Goal: Task Accomplishment & Management: Complete application form

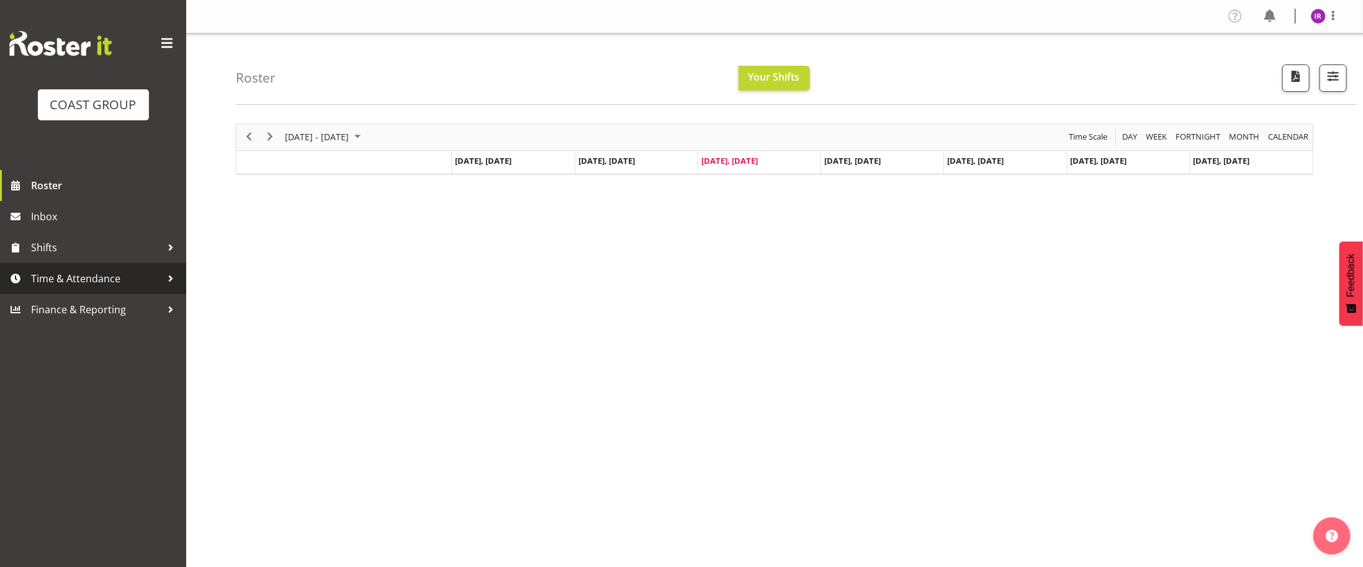
click at [45, 267] on link "Time & Attendance" at bounding box center [93, 278] width 186 height 31
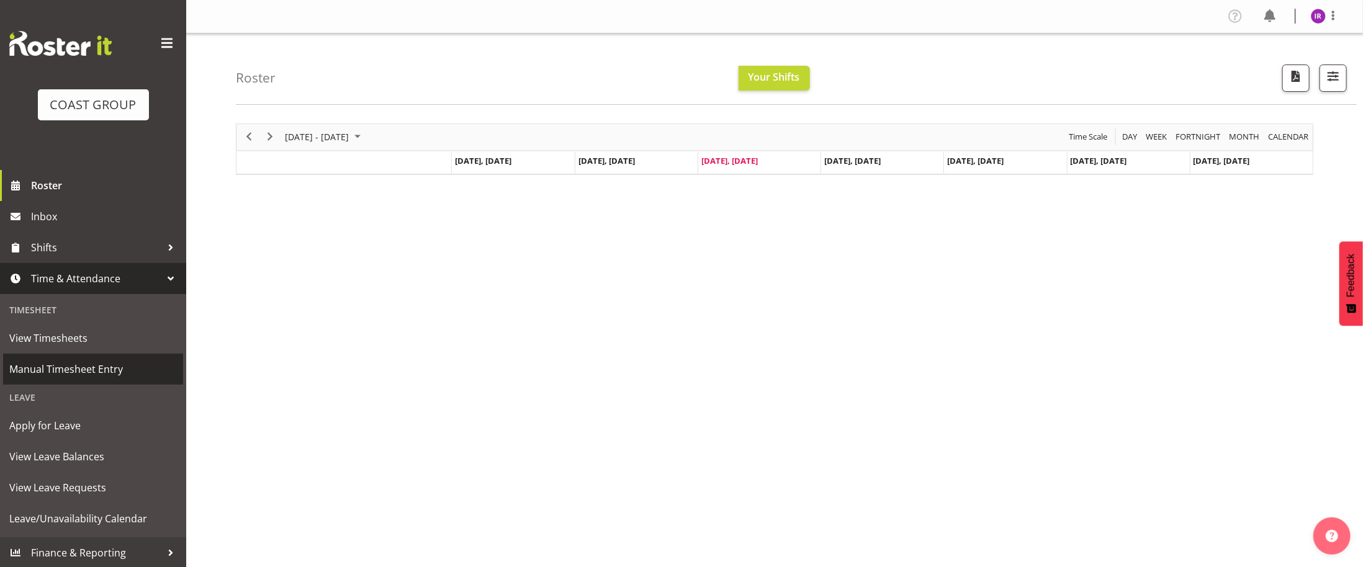
click at [102, 370] on span "Manual Timesheet Entry" at bounding box center [93, 369] width 168 height 19
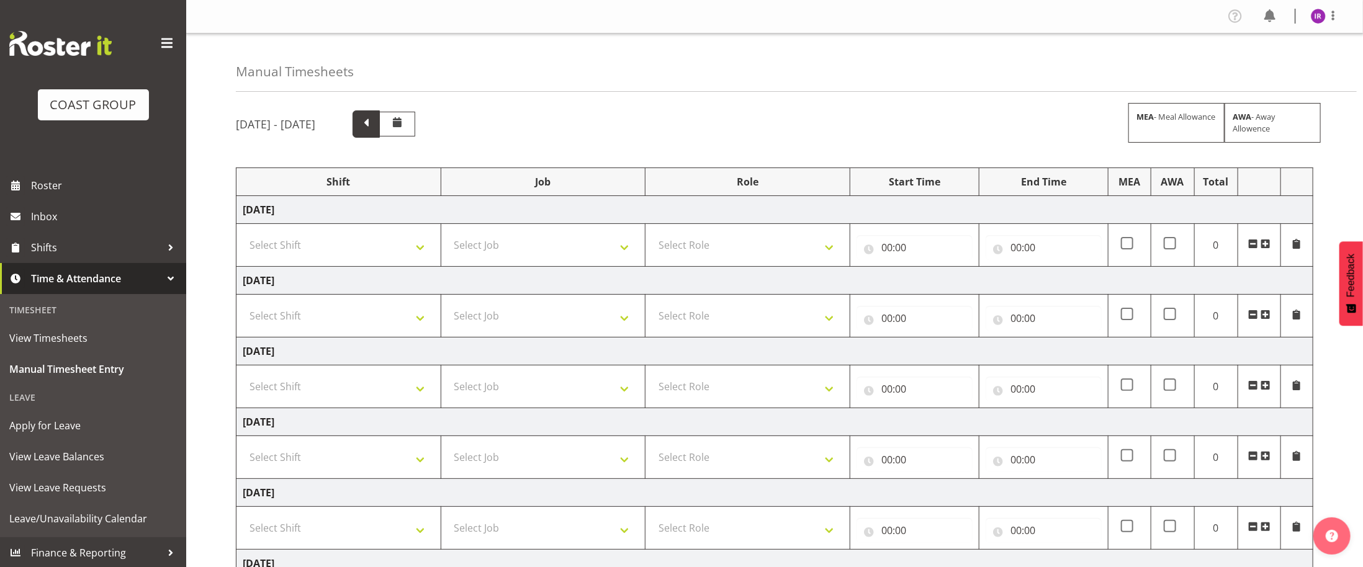
click at [374, 131] on span at bounding box center [366, 123] width 16 height 16
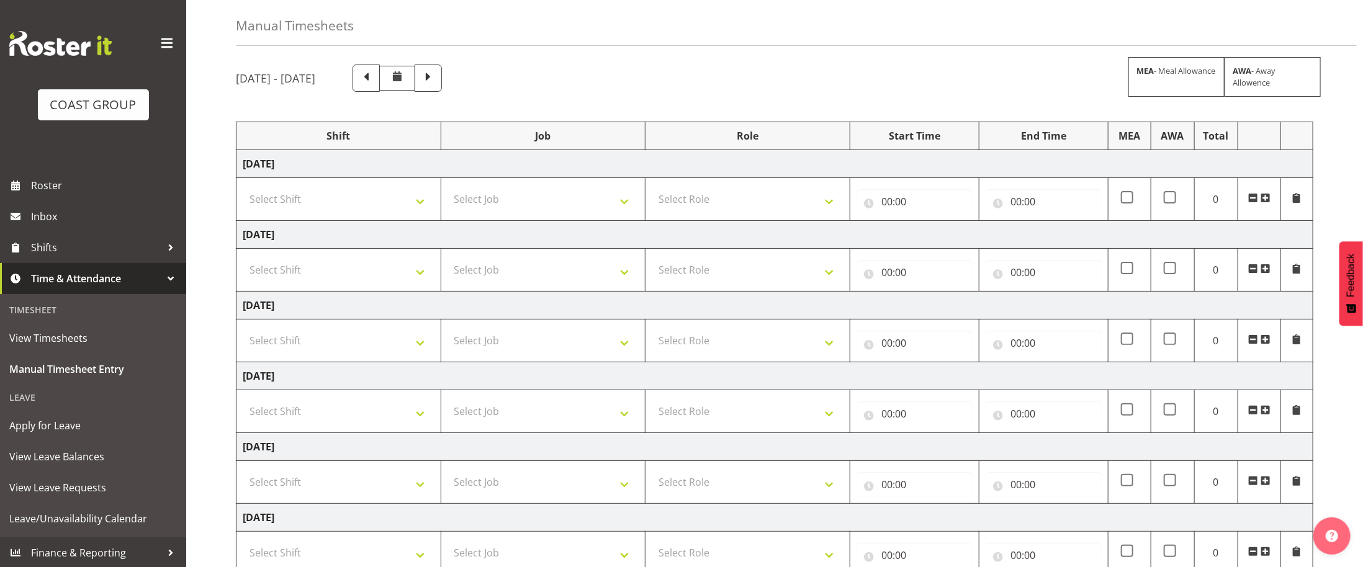
scroll to position [22, 0]
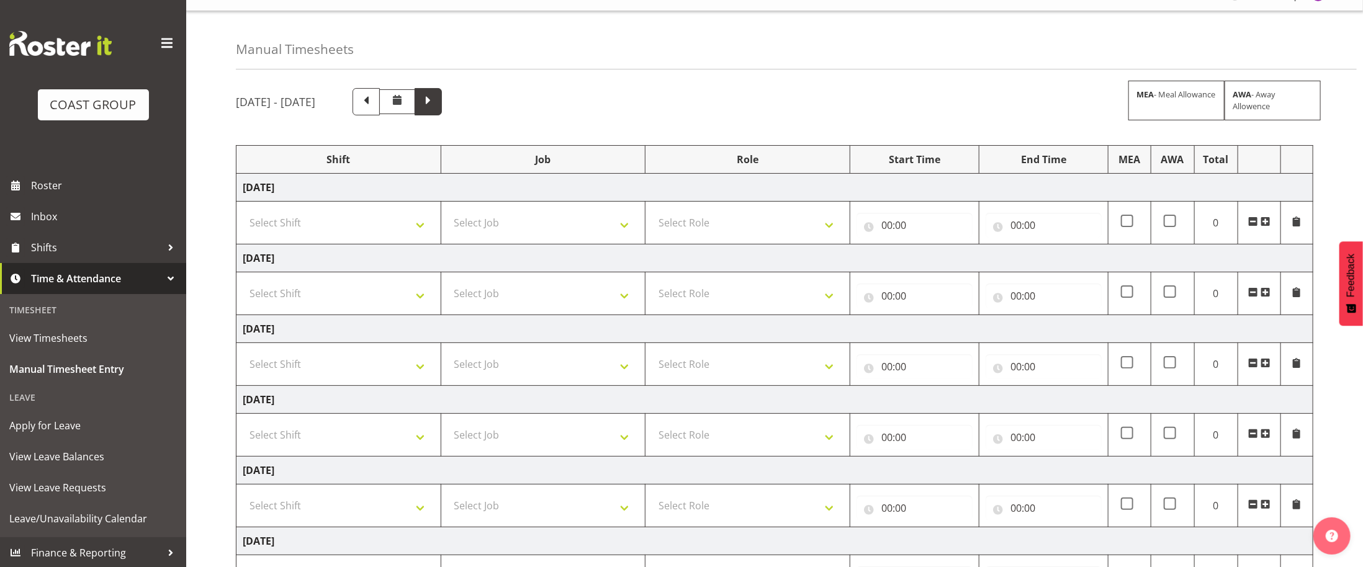
click at [436, 99] on span at bounding box center [428, 100] width 16 height 16
click at [374, 99] on span at bounding box center [366, 100] width 16 height 16
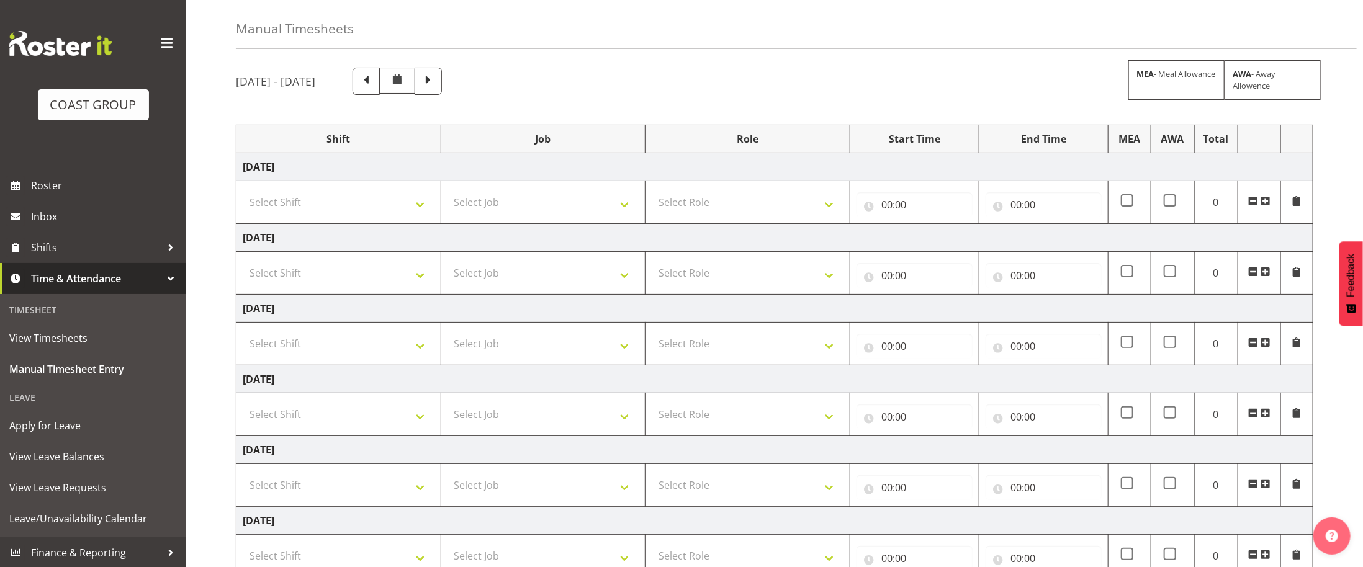
scroll to position [63, 0]
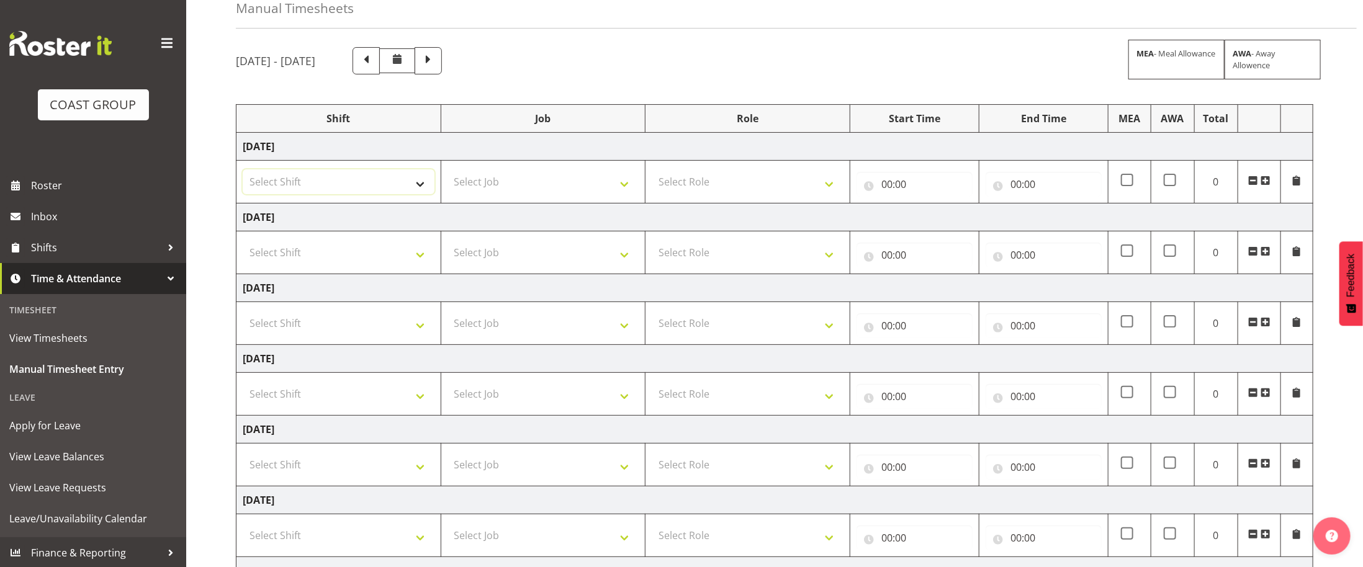
click at [421, 186] on select "Select Shift D+B @ [PERSON_NAME] D+B Build D+B Build NZACA D+B Build Tech Day […" at bounding box center [339, 181] width 192 height 25
click at [403, 88] on div "[DATE] - [DATE] MEA - Meal Allowance AWA - Away Allowence Shift Job Role Start …" at bounding box center [799, 368] width 1127 height 660
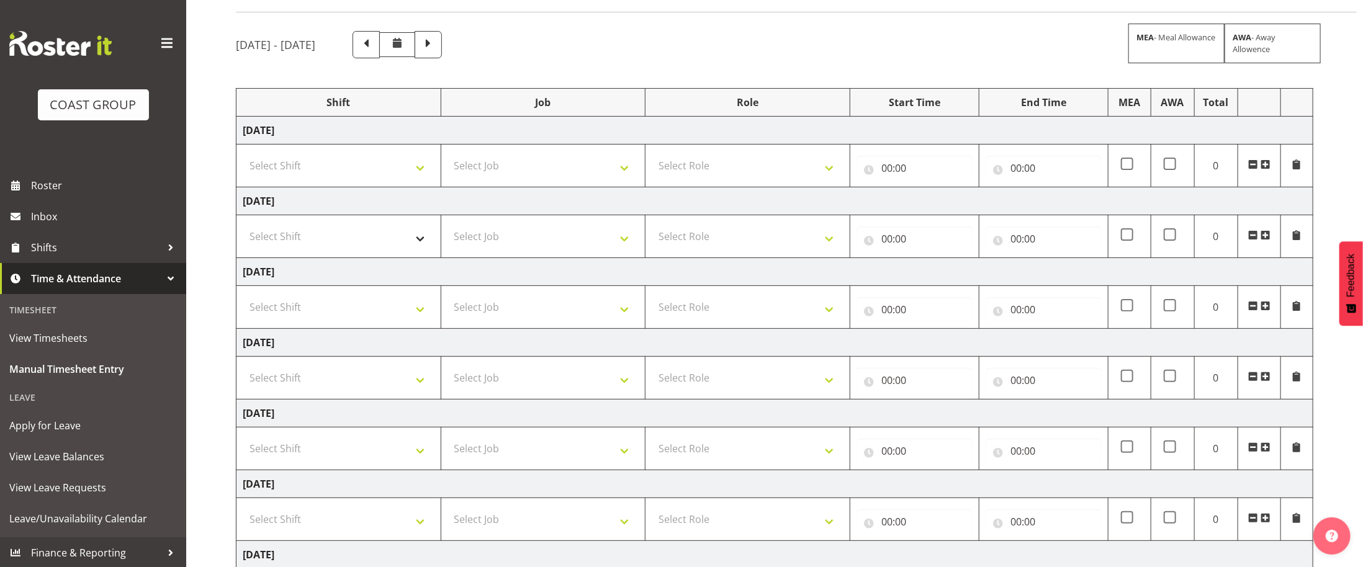
scroll to position [99, 0]
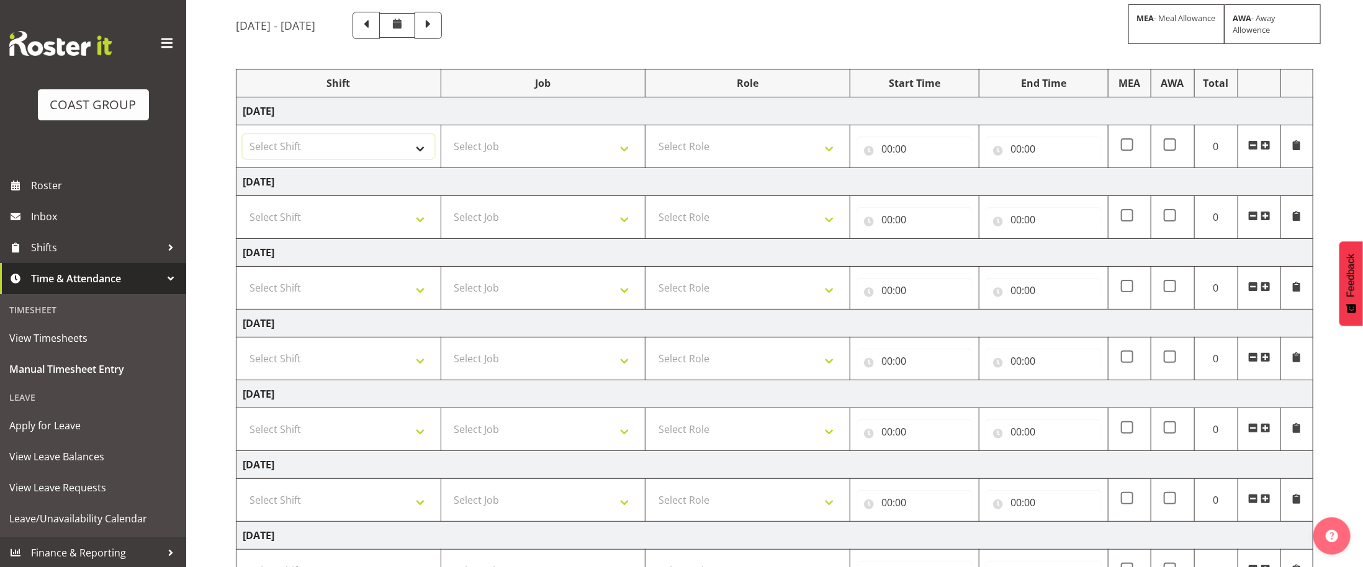
click at [369, 146] on select "Select Shift D+B @ [PERSON_NAME] D+B Build D+B Build NZACA D+B Build Tech Day […" at bounding box center [339, 146] width 192 height 25
select select "24997"
click at [243, 136] on select "Select Shift D+B @ [PERSON_NAME] D+B Build D+B Build NZACA D+B Build Tech Day […" at bounding box center [339, 146] width 192 height 25
click at [529, 149] on select "Select Job 1 Carlton Events 1 [PERSON_NAME][GEOGRAPHIC_DATA] 1 [PERSON_NAME][GE…" at bounding box center [543, 146] width 192 height 25
select select "69"
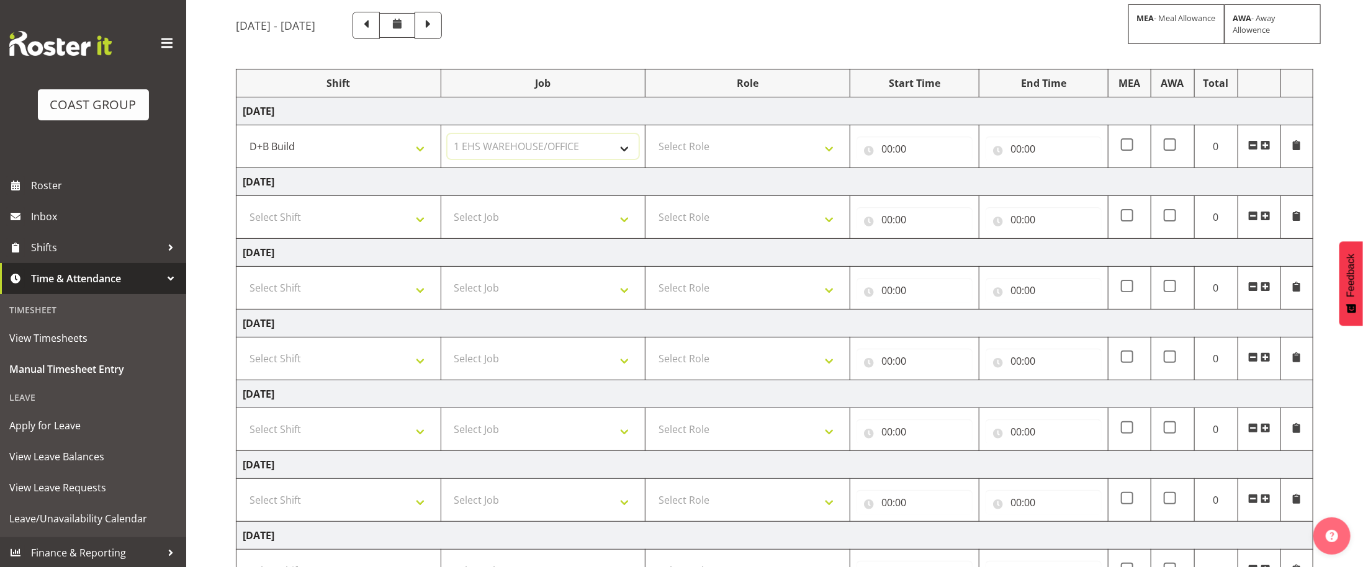
click at [447, 136] on select "Select Job 1 Carlton Events 1 [PERSON_NAME][GEOGRAPHIC_DATA] 1 [PERSON_NAME][GE…" at bounding box center [543, 146] width 192 height 25
click at [732, 151] on select "Select Role EHS AKL D+B" at bounding box center [748, 146] width 192 height 25
select select "194"
click at [652, 136] on select "Select Role EHS AKL D+B" at bounding box center [748, 146] width 192 height 25
click at [897, 156] on input "00:00" at bounding box center [914, 149] width 116 height 25
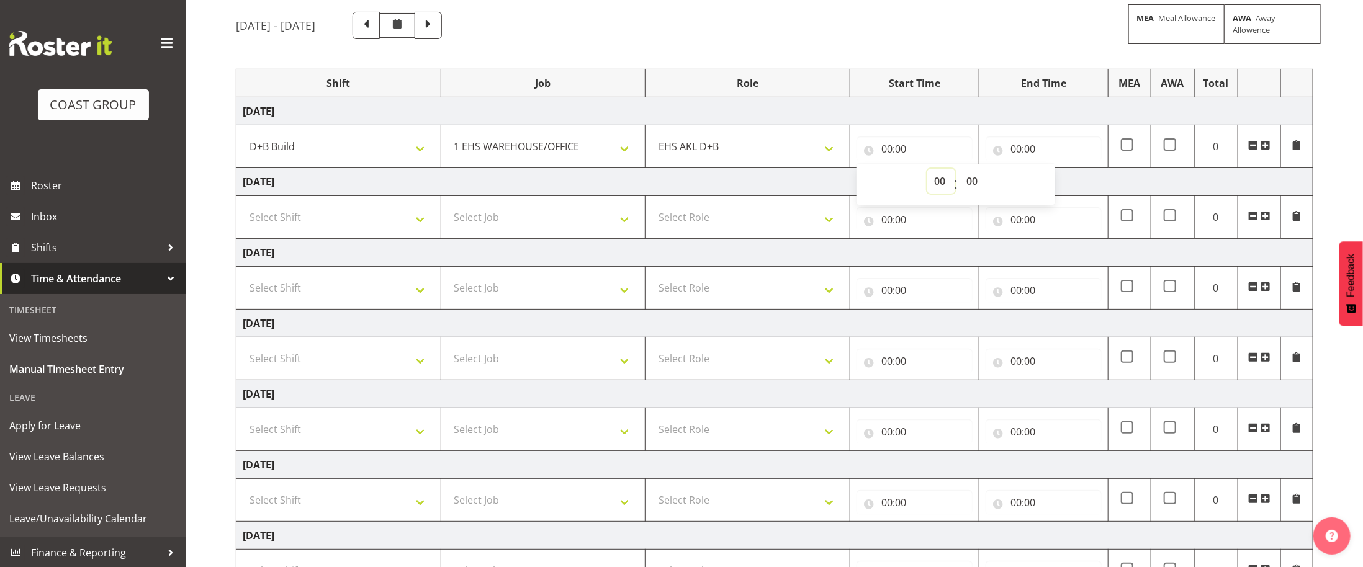
click at [940, 178] on select "00 01 02 03 04 05 06 07 08 09 10 11 12 13 14 15 16 17 18 19 20 21 22 23" at bounding box center [941, 181] width 28 height 25
select select "6"
click at [927, 171] on select "00 01 02 03 04 05 06 07 08 09 10 11 12 13 14 15 16 17 18 19 20 21 22 23" at bounding box center [941, 181] width 28 height 25
type input "06:00"
click at [1029, 147] on input "00:00" at bounding box center [1044, 149] width 116 height 25
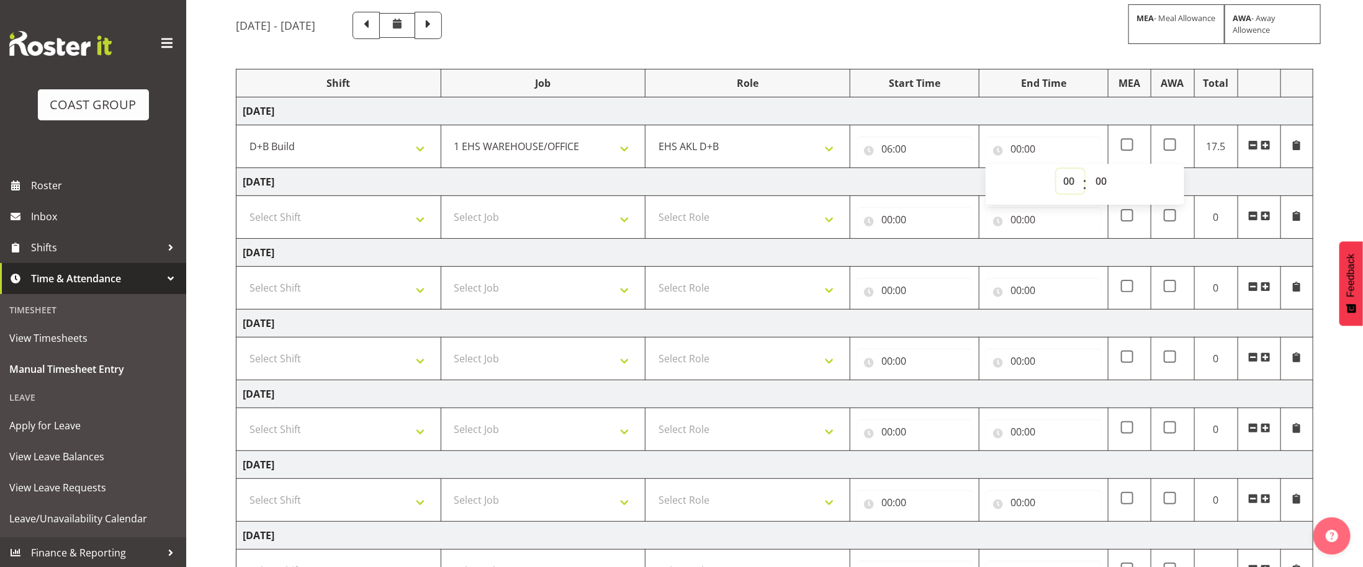
click at [1072, 182] on select "00 01 02 03 04 05 06 07 08 09 10 11 12 13 14 15 16 17 18 19 20 21 22 23" at bounding box center [1070, 181] width 28 height 25
select select "14"
click at [1056, 171] on select "00 01 02 03 04 05 06 07 08 09 10 11 12 13 14 15 16 17 18 19 20 21 22 23" at bounding box center [1070, 181] width 28 height 25
type input "14:00"
click at [1104, 184] on select "00 01 02 03 04 05 06 07 08 09 10 11 12 13 14 15 16 17 18 19 20 21 22 23 24 25 2…" at bounding box center [1103, 181] width 28 height 25
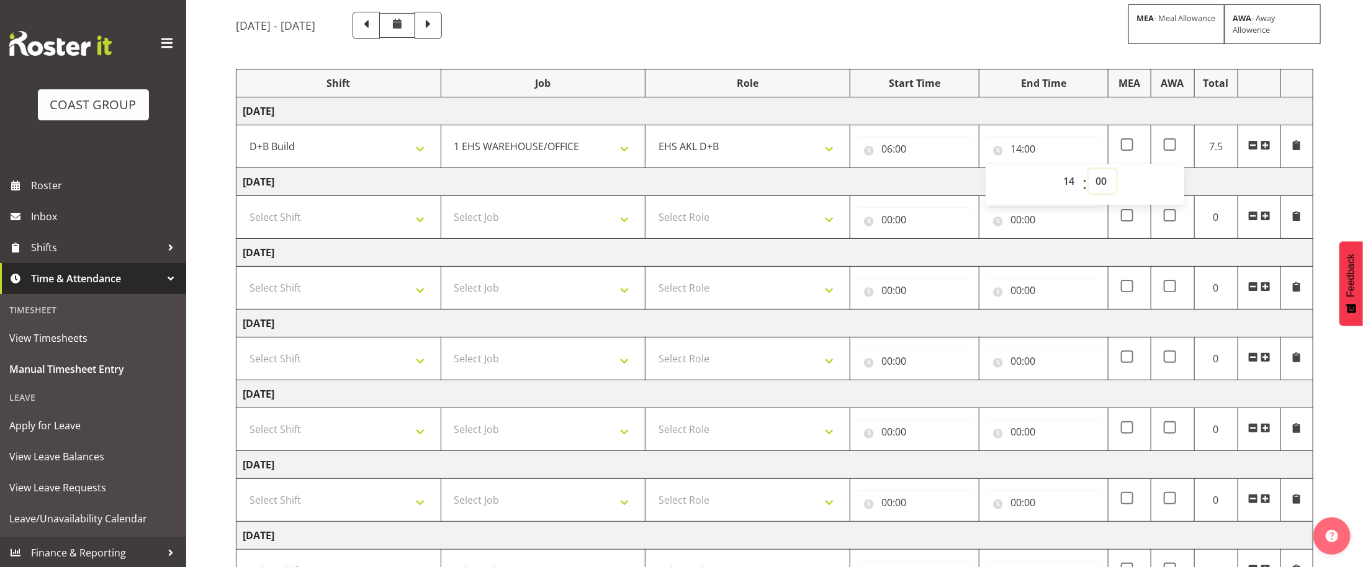
select select "30"
click at [1089, 171] on select "00 01 02 03 04 05 06 07 08 09 10 11 12 13 14 15 16 17 18 19 20 21 22 23 24 25 2…" at bounding box center [1103, 181] width 28 height 25
type input "14:30"
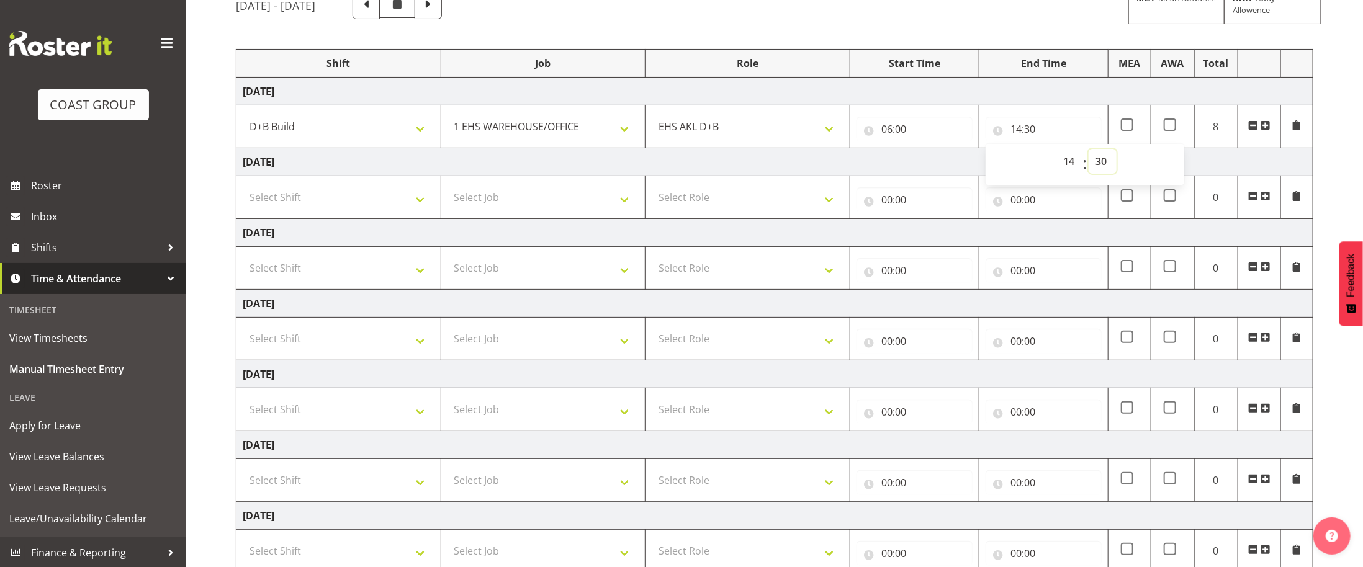
scroll to position [146, 0]
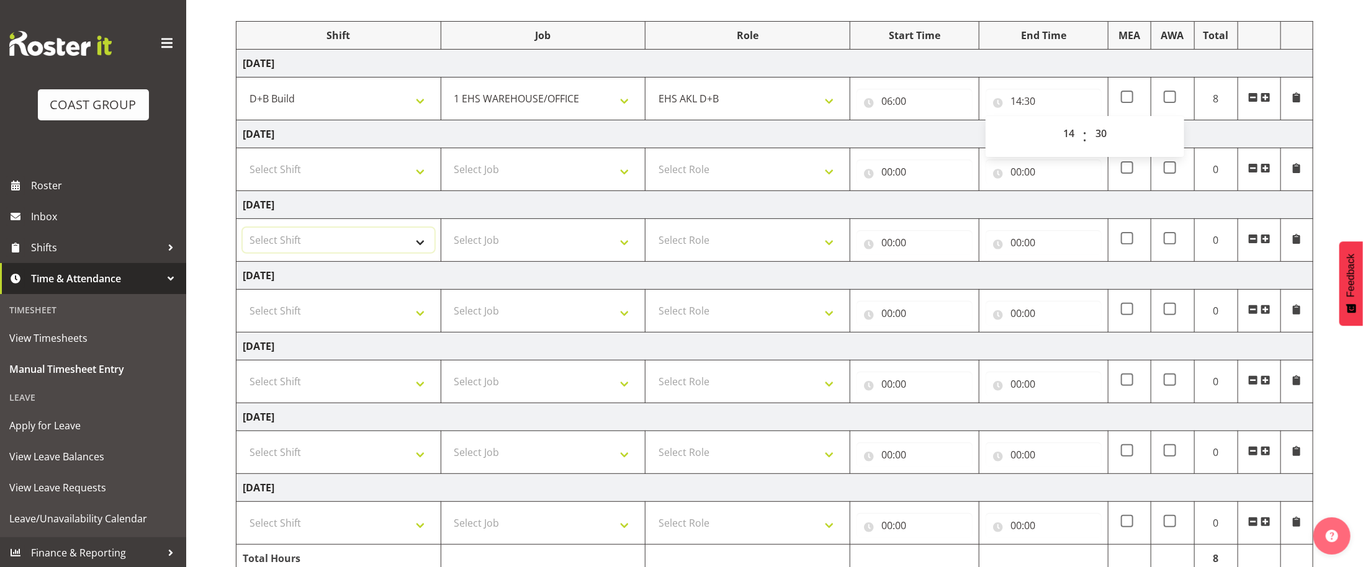
click at [405, 246] on select "Select Shift D+B @ [PERSON_NAME] D+B Build D+B Build NZACA D+B Build Tech Day […" at bounding box center [339, 240] width 192 height 25
select select "24997"
click at [243, 231] on select "Select Shift D+B @ [PERSON_NAME] D+B Build D+B Build NZACA D+B Build Tech Day […" at bounding box center [339, 240] width 192 height 25
click at [574, 246] on select "Select Job 1 Carlton Events 1 [PERSON_NAME][GEOGRAPHIC_DATA] 1 [PERSON_NAME][GE…" at bounding box center [543, 240] width 192 height 25
select select "69"
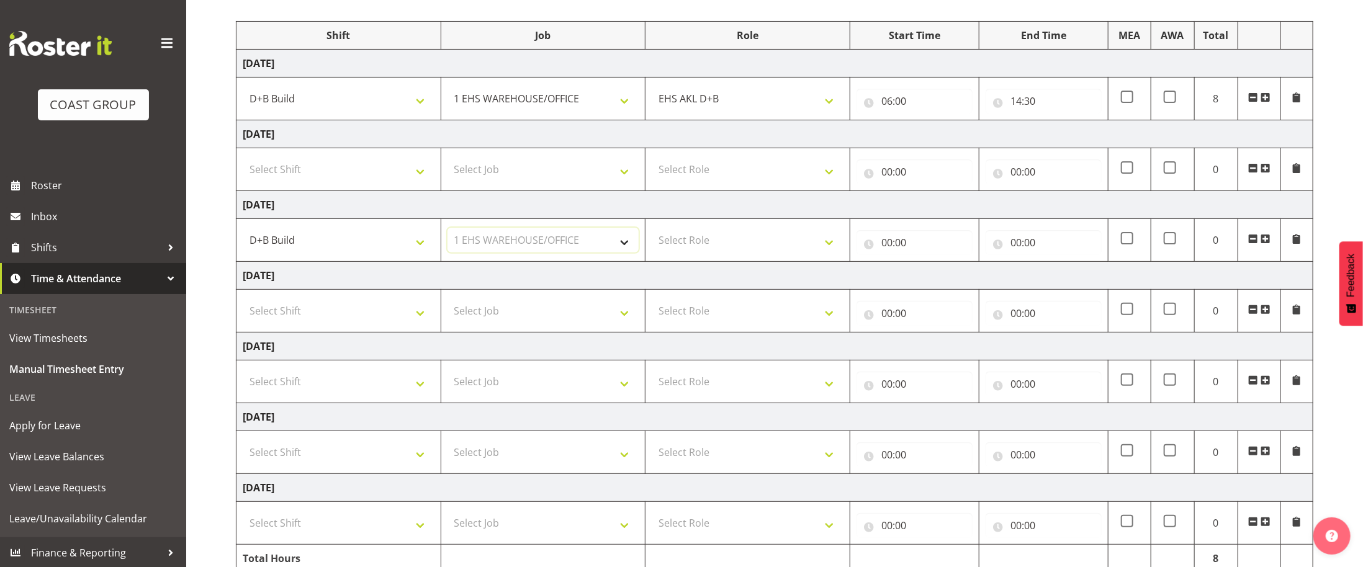
click at [447, 231] on select "Select Job 1 Carlton Events 1 [PERSON_NAME][GEOGRAPHIC_DATA] 1 [PERSON_NAME][GE…" at bounding box center [543, 240] width 192 height 25
click at [739, 245] on select "Select Role EHS AKL D+B" at bounding box center [748, 240] width 192 height 25
select select "194"
click at [652, 231] on select "Select Role EHS AKL D+B" at bounding box center [748, 240] width 192 height 25
click at [903, 247] on input "00:00" at bounding box center [914, 242] width 116 height 25
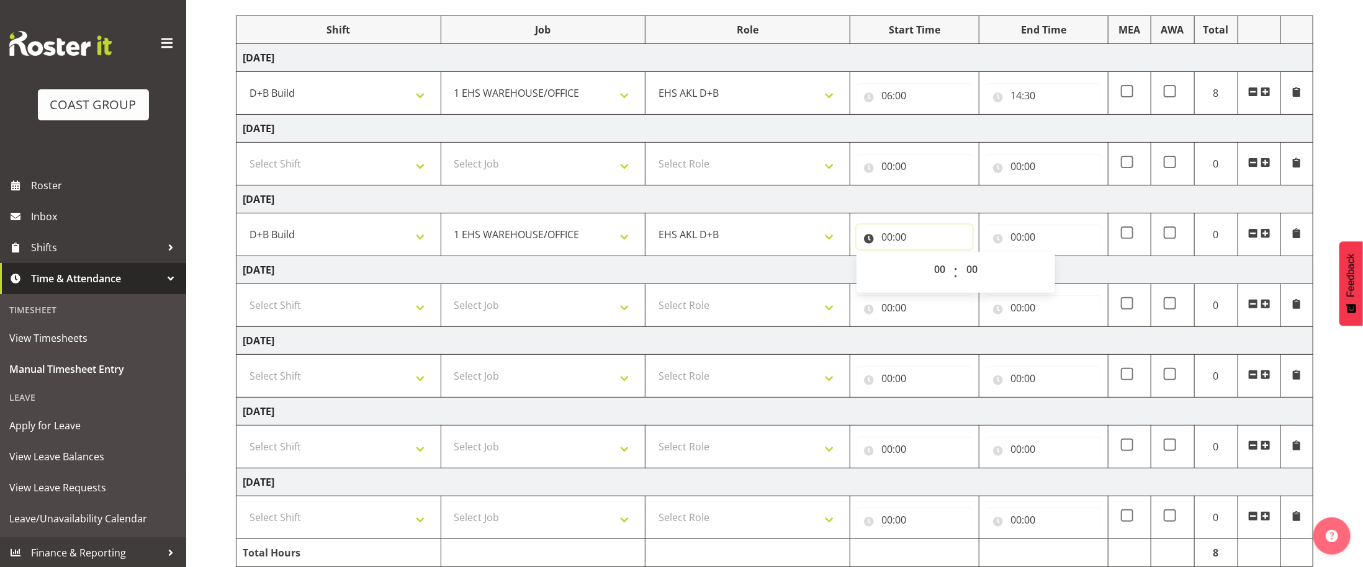
scroll to position [153, 0]
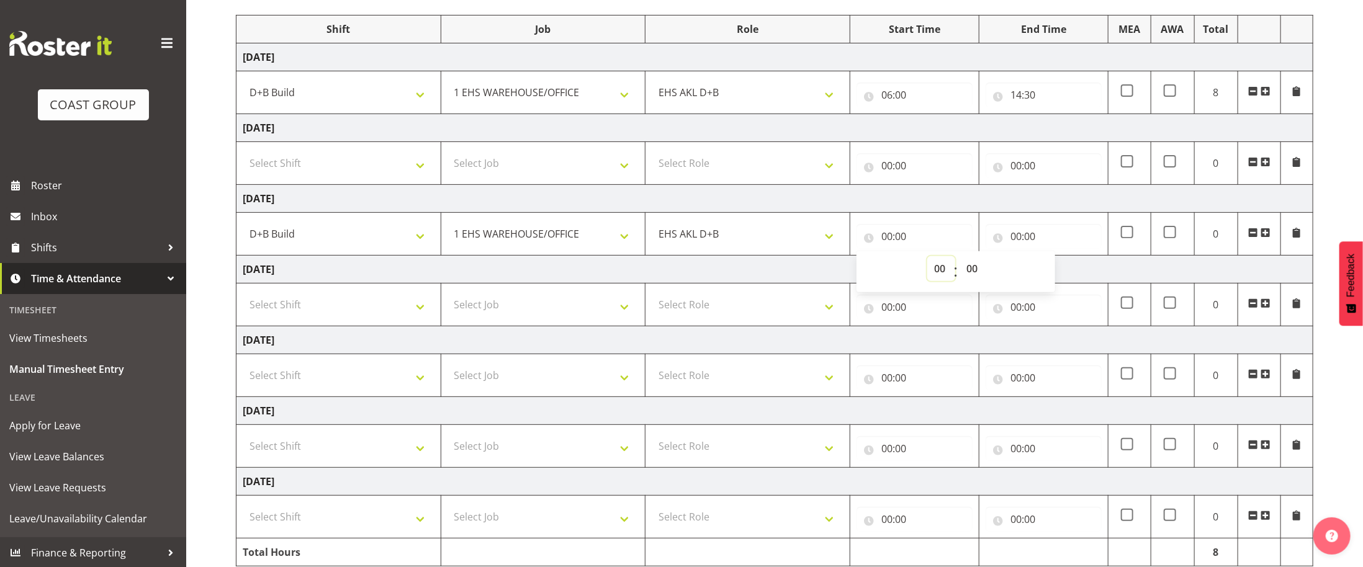
click at [938, 272] on select "00 01 02 03 04 05 06 07 08 09 10 11 12 13 14 15 16 17 18 19 20 21 22 23" at bounding box center [941, 268] width 28 height 25
select select "6"
click at [927, 260] on select "00 01 02 03 04 05 06 07 08 09 10 11 12 13 14 15 16 17 18 19 20 21 22 23" at bounding box center [941, 268] width 28 height 25
type input "06:00"
click at [1025, 240] on input "00:00" at bounding box center [1044, 236] width 116 height 25
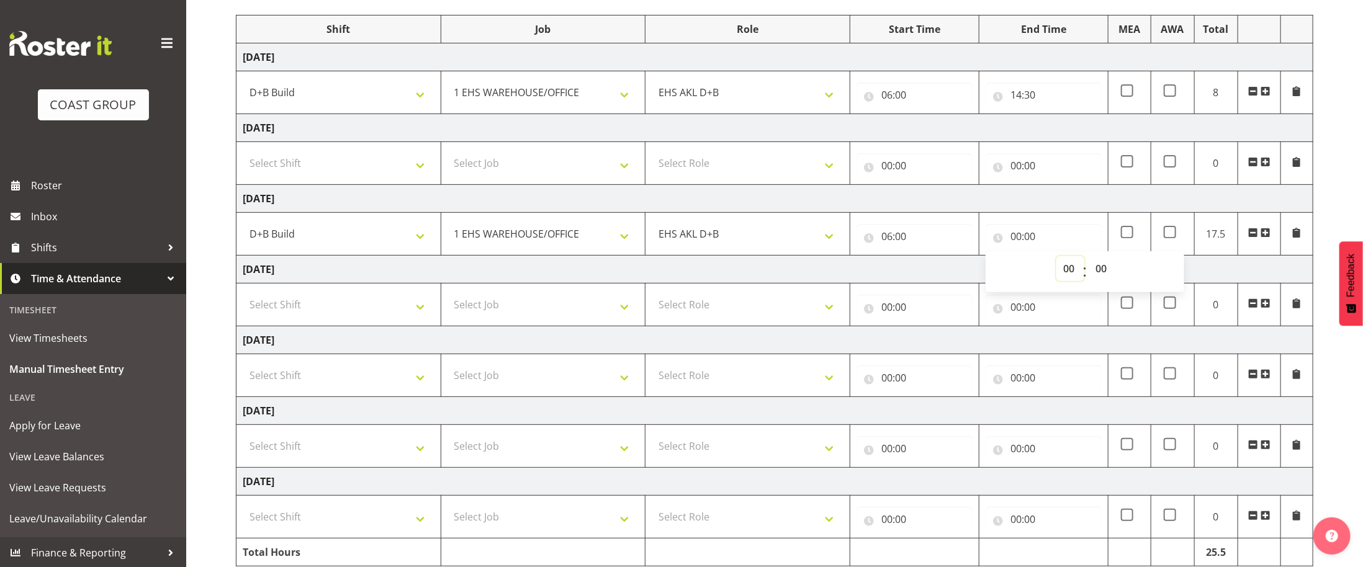
click at [1069, 274] on select "00 01 02 03 04 05 06 07 08 09 10 11 12 13 14 15 16 17 18 19 20 21 22 23" at bounding box center [1070, 268] width 28 height 25
select select "14"
click at [1056, 260] on select "00 01 02 03 04 05 06 07 08 09 10 11 12 13 14 15 16 17 18 19 20 21 22 23" at bounding box center [1070, 268] width 28 height 25
type input "14:00"
click at [1107, 271] on select "00 01 02 03 04 05 06 07 08 09 10 11 12 13 14 15 16 17 18 19 20 21 22 23 24 25 2…" at bounding box center [1103, 268] width 28 height 25
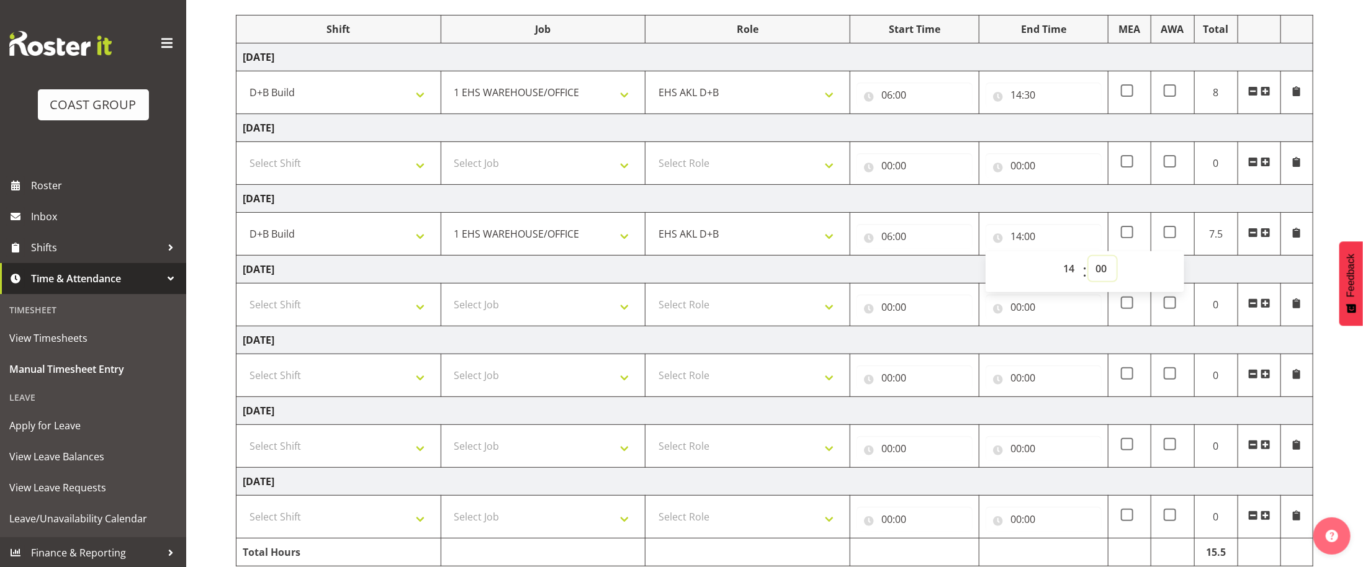
select select "30"
click at [1089, 260] on select "00 01 02 03 04 05 06 07 08 09 10 11 12 13 14 15 16 17 18 19 20 21 22 23 24 25 2…" at bounding box center [1103, 268] width 28 height 25
type input "14:30"
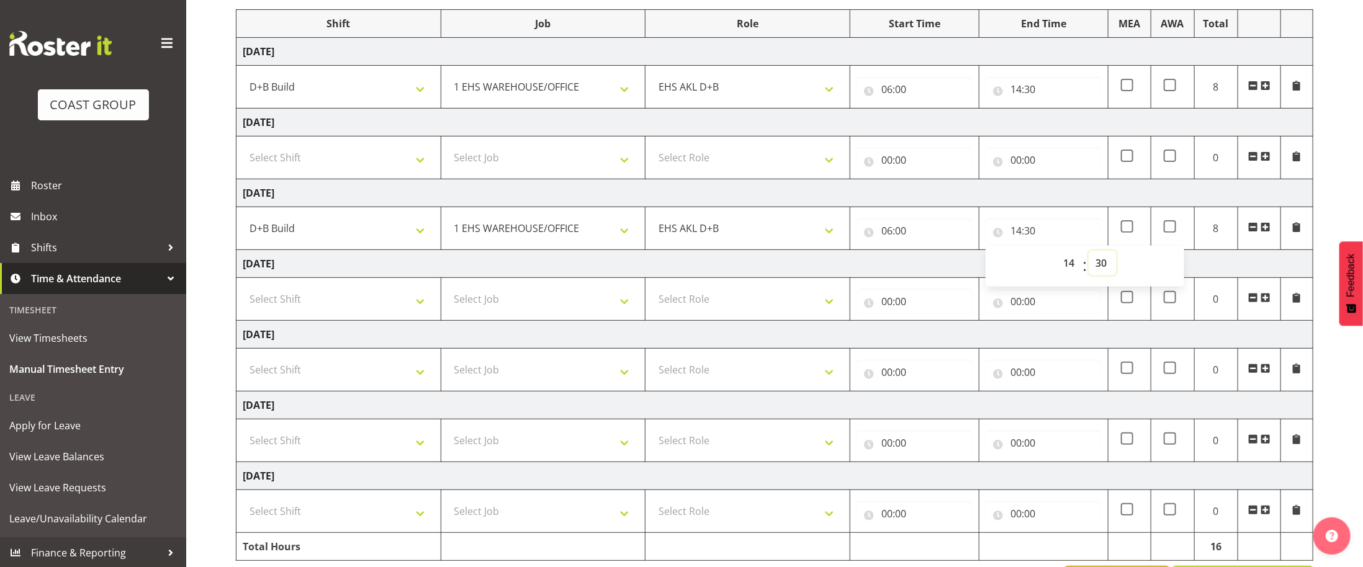
scroll to position [202, 0]
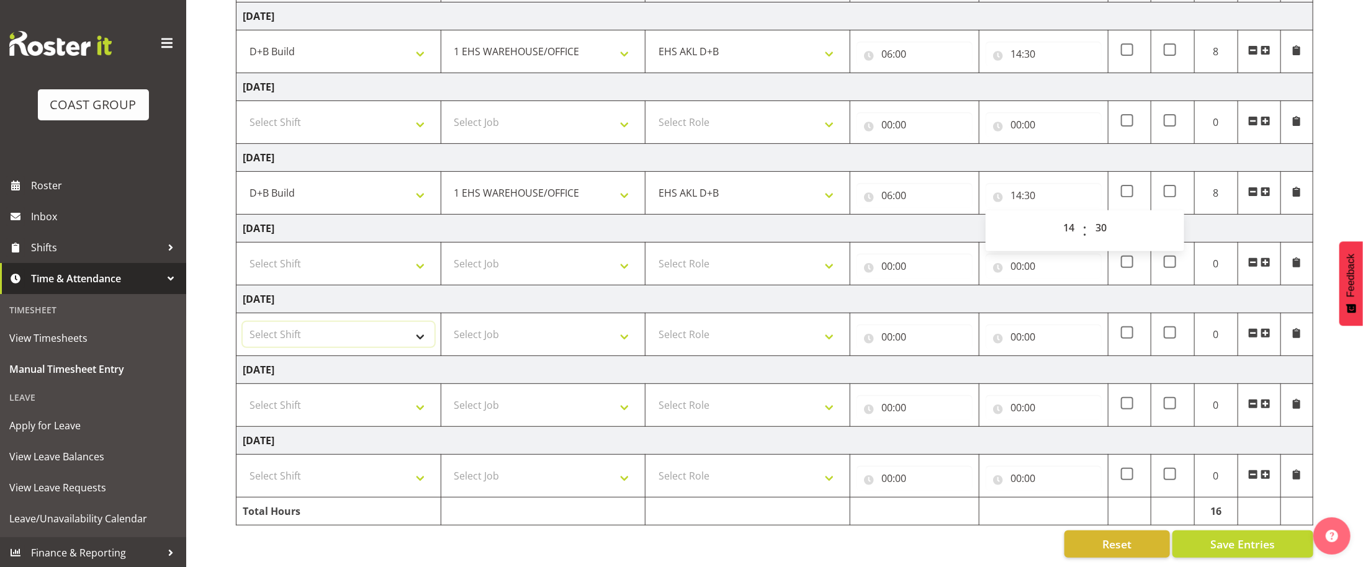
click at [359, 339] on select "Select Shift D+B @ [PERSON_NAME] D+B Build D+B Build NZACA D+B Build Tech Day […" at bounding box center [339, 334] width 192 height 25
select select "40079"
click at [243, 322] on select "Select Shift D+B @ [PERSON_NAME] D+B Build D+B Build NZACA D+B Build Tech Day […" at bounding box center [339, 334] width 192 height 25
click at [593, 326] on select "Select Job 1 Carlton Events 1 [PERSON_NAME][GEOGRAPHIC_DATA] 1 [PERSON_NAME][GE…" at bounding box center [543, 334] width 192 height 25
select select "10497"
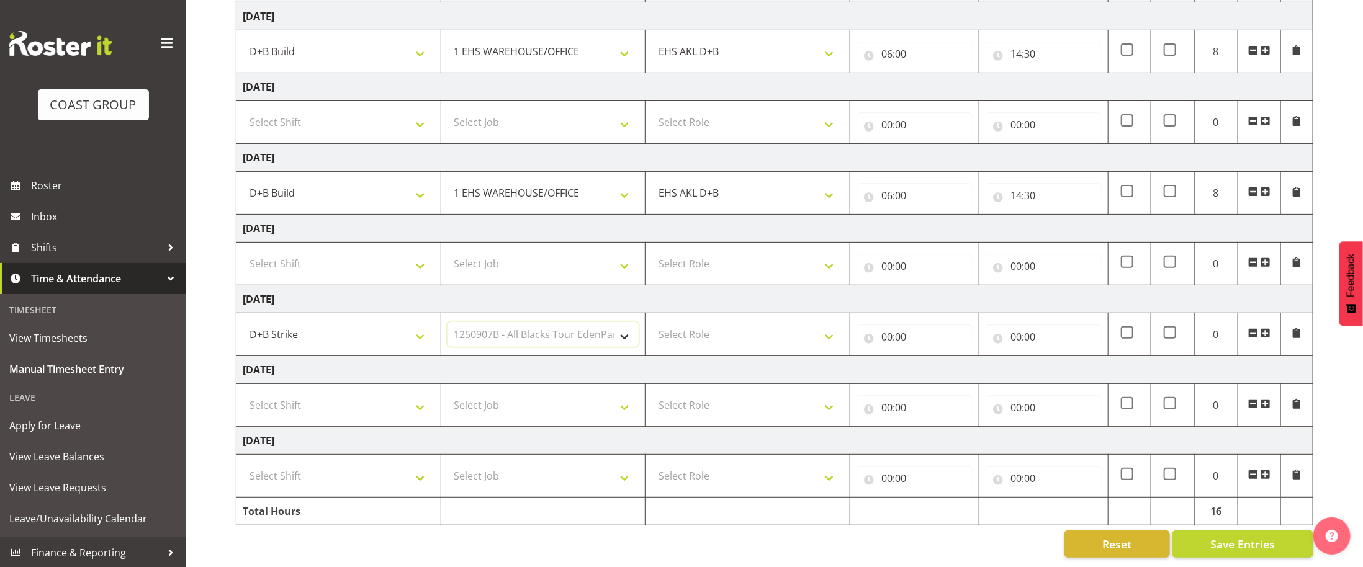
click at [447, 322] on select "Select Job 1 Carlton Events 1 [PERSON_NAME][GEOGRAPHIC_DATA] 1 [PERSON_NAME][GE…" at bounding box center [543, 334] width 192 height 25
click at [813, 341] on select "Select Role EHS AKL D+B" at bounding box center [748, 334] width 192 height 25
select select "194"
click at [652, 322] on select "Select Role EHS AKL D+B" at bounding box center [748, 334] width 192 height 25
click at [1265, 332] on span at bounding box center [1265, 333] width 10 height 10
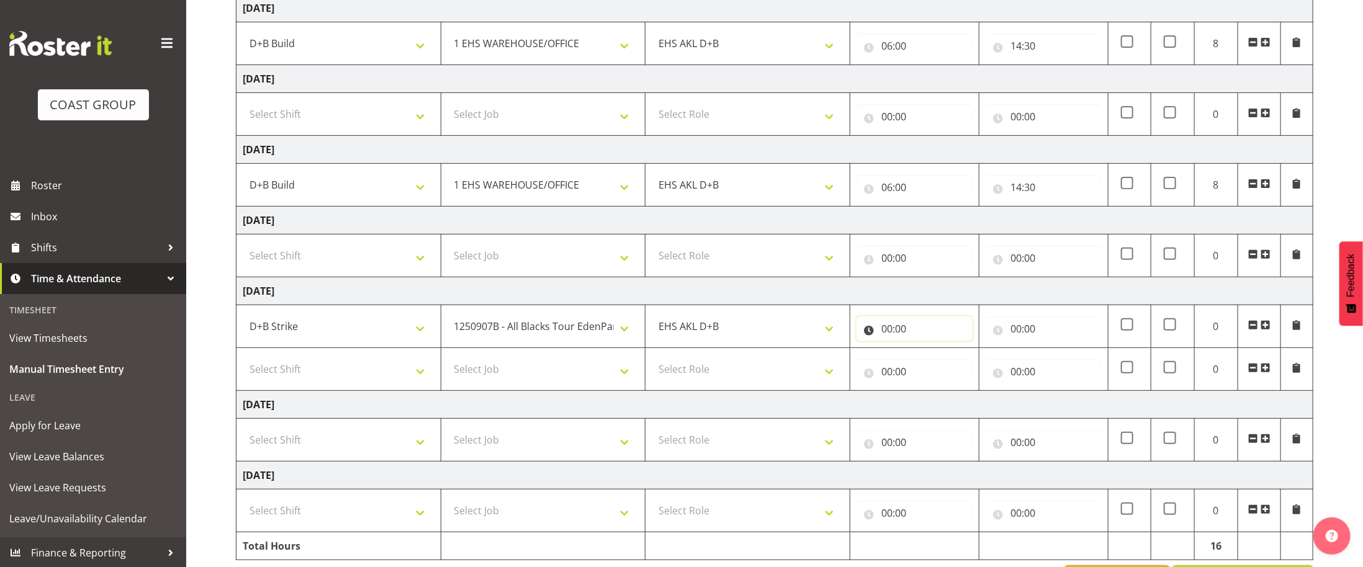
click at [908, 336] on input "00:00" at bounding box center [914, 329] width 116 height 25
click at [940, 362] on select "00 01 02 03 04 05 06 07 08 09 10 11 12 13 14 15 16 17 18 19 20 21 22 23" at bounding box center [941, 361] width 28 height 25
select select "7"
click at [927, 354] on select "00 01 02 03 04 05 06 07 08 09 10 11 12 13 14 15 16 17 18 19 20 21 22 23" at bounding box center [941, 361] width 28 height 25
type input "07:00"
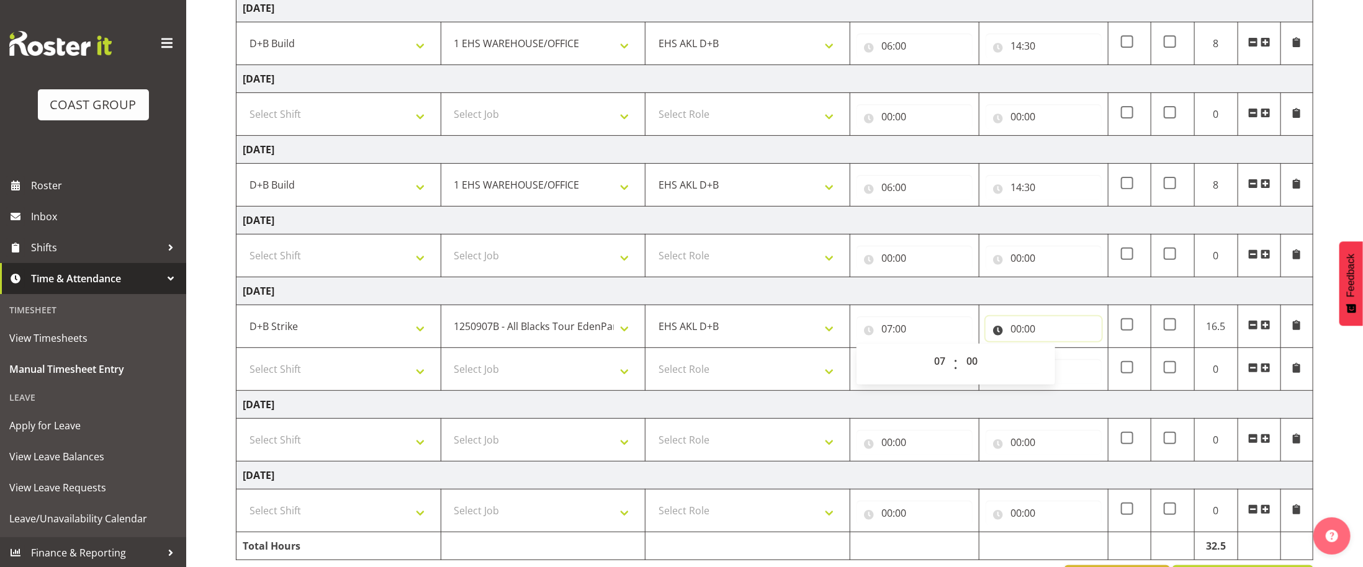
click at [1031, 333] on input "00:00" at bounding box center [1044, 329] width 116 height 25
click at [1083, 372] on span ":" at bounding box center [1085, 364] width 4 height 31
click at [1072, 359] on select "00 01 02 03 04 05 06 07 08 09 10 11 12 13 14 15 16 17 18 19 20 21 22 23" at bounding box center [1070, 361] width 28 height 25
select select "11"
click at [1056, 354] on select "00 01 02 03 04 05 06 07 08 09 10 11 12 13 14 15 16 17 18 19 20 21 22 23" at bounding box center [1070, 361] width 28 height 25
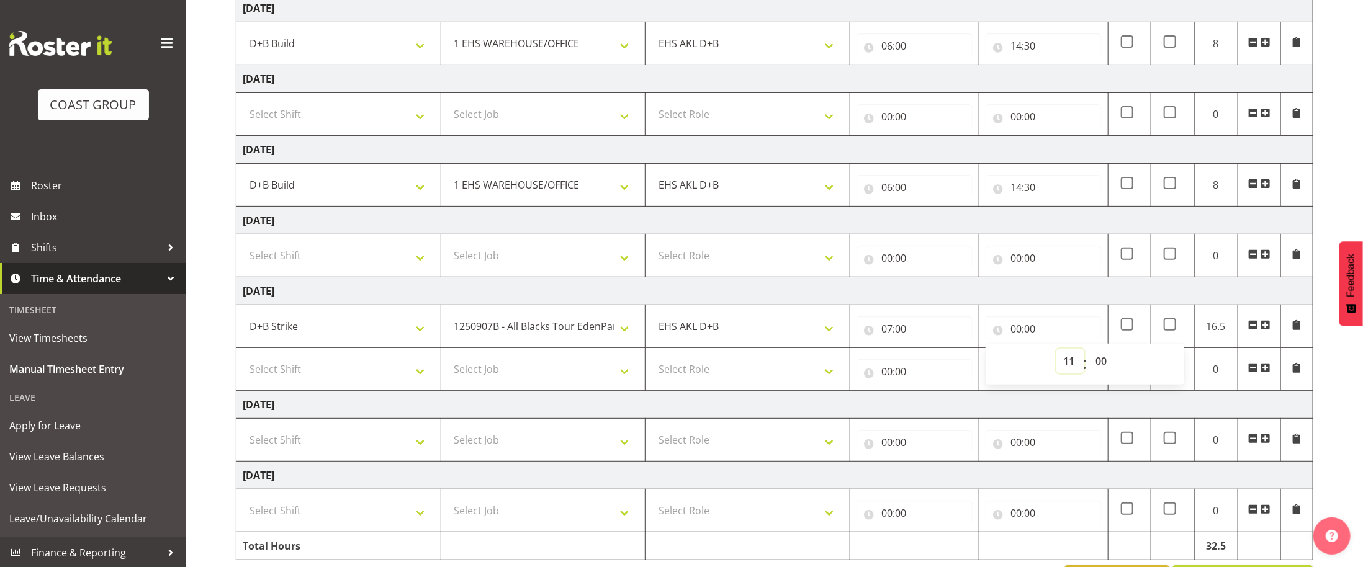
type input "11:00"
click at [480, 382] on select "Select Job 1 Carlton Events 1 [PERSON_NAME][GEOGRAPHIC_DATA] 1 [PERSON_NAME][GE…" at bounding box center [543, 369] width 192 height 25
click at [413, 382] on select "Select Shift D+B @ [PERSON_NAME] D+B Build D+B Build NZACA D+B Build Tech Day […" at bounding box center [339, 369] width 192 height 25
select select "40079"
click at [243, 363] on select "Select Shift D+B @ [PERSON_NAME] D+B Build D+B Build NZACA D+B Build Tech Day […" at bounding box center [339, 369] width 192 height 25
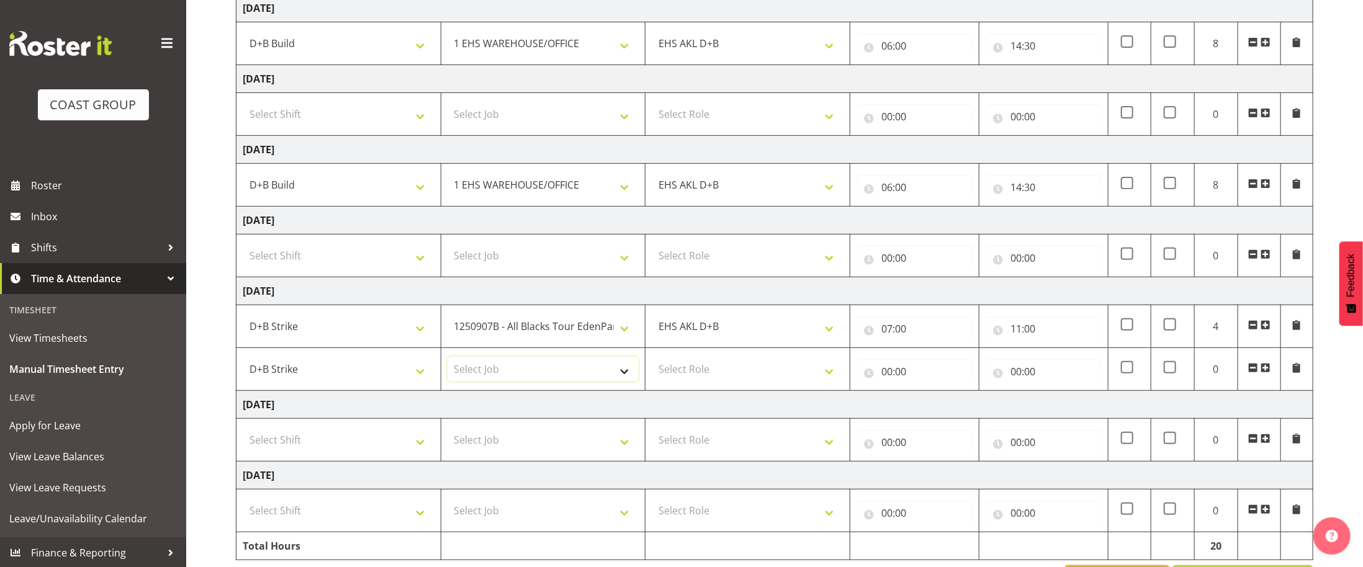
click at [547, 382] on select "Select Job 1 Carlton Events 1 [PERSON_NAME][GEOGRAPHIC_DATA] 1 [PERSON_NAME][GE…" at bounding box center [543, 369] width 192 height 25
select select "10300"
click at [447, 363] on select "Select Job 1 Carlton Events 1 [PERSON_NAME][GEOGRAPHIC_DATA] 1 [PERSON_NAME][GE…" at bounding box center [543, 369] width 192 height 25
click at [770, 377] on select "Select Role EHS AKL D+B" at bounding box center [748, 369] width 192 height 25
select select "194"
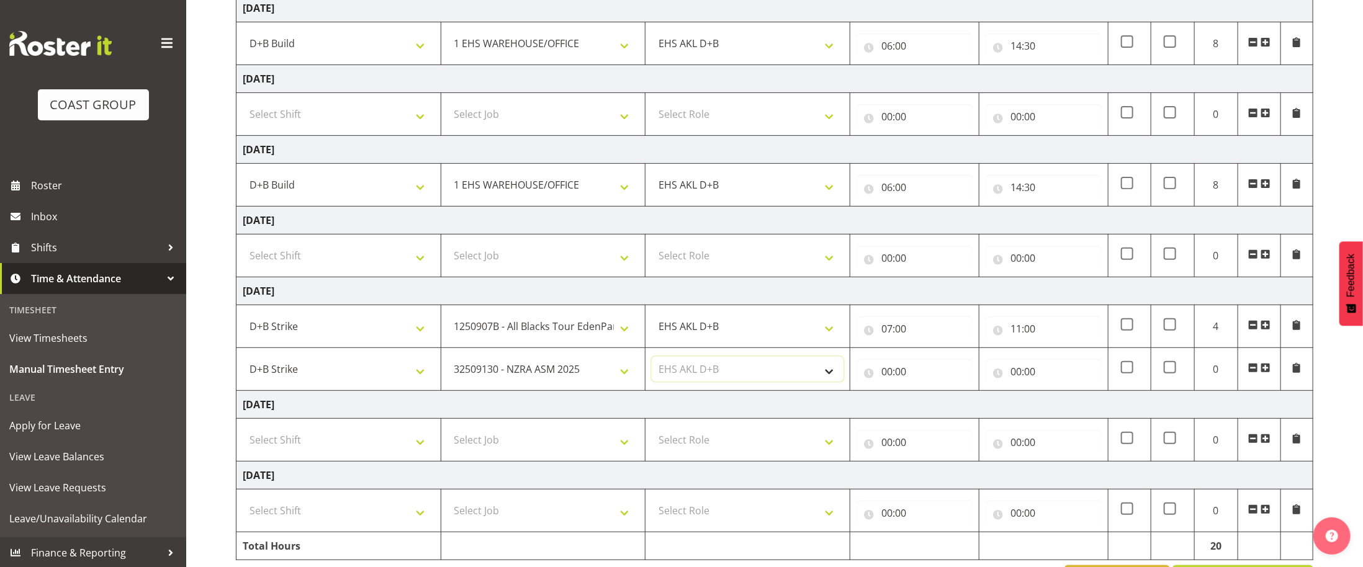
click at [652, 363] on select "Select Role EHS AKL D+B" at bounding box center [748, 369] width 192 height 25
click at [883, 375] on input "00:00" at bounding box center [914, 371] width 116 height 25
click at [940, 410] on select "00 01 02 03 04 05 06 07 08 09 10 11 12 13 14 15 16 17 18 19 20 21 22 23" at bounding box center [941, 404] width 28 height 25
select select "11"
click at [927, 398] on select "00 01 02 03 04 05 06 07 08 09 10 11 12 13 14 15 16 17 18 19 20 21 22 23" at bounding box center [941, 404] width 28 height 25
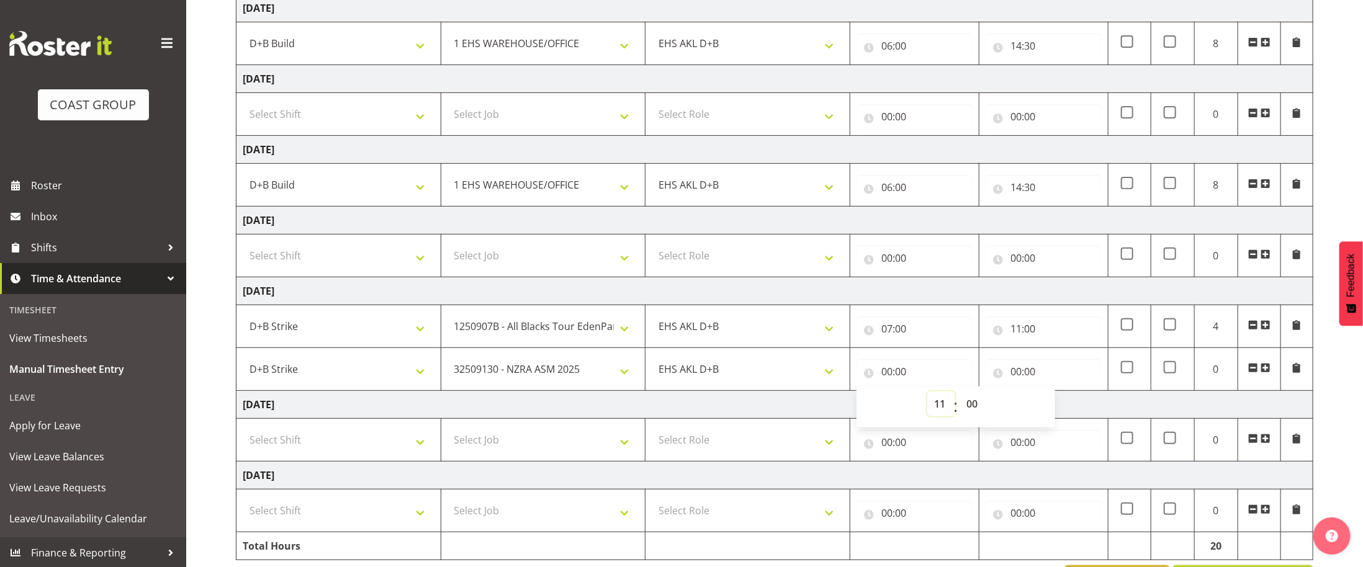
type input "11:00"
click at [1023, 377] on input "00:00" at bounding box center [1044, 371] width 116 height 25
click at [1073, 413] on select "00 01 02 03 04 05 06 07 08 09 10 11 12 13 14 15 16 17 18 19 20 21 22 23" at bounding box center [1070, 404] width 28 height 25
select select "4"
click at [1056, 398] on select "00 01 02 03 04 05 06 07 08 09 10 11 12 13 14 15 16 17 18 19 20 21 22 23" at bounding box center [1070, 404] width 28 height 25
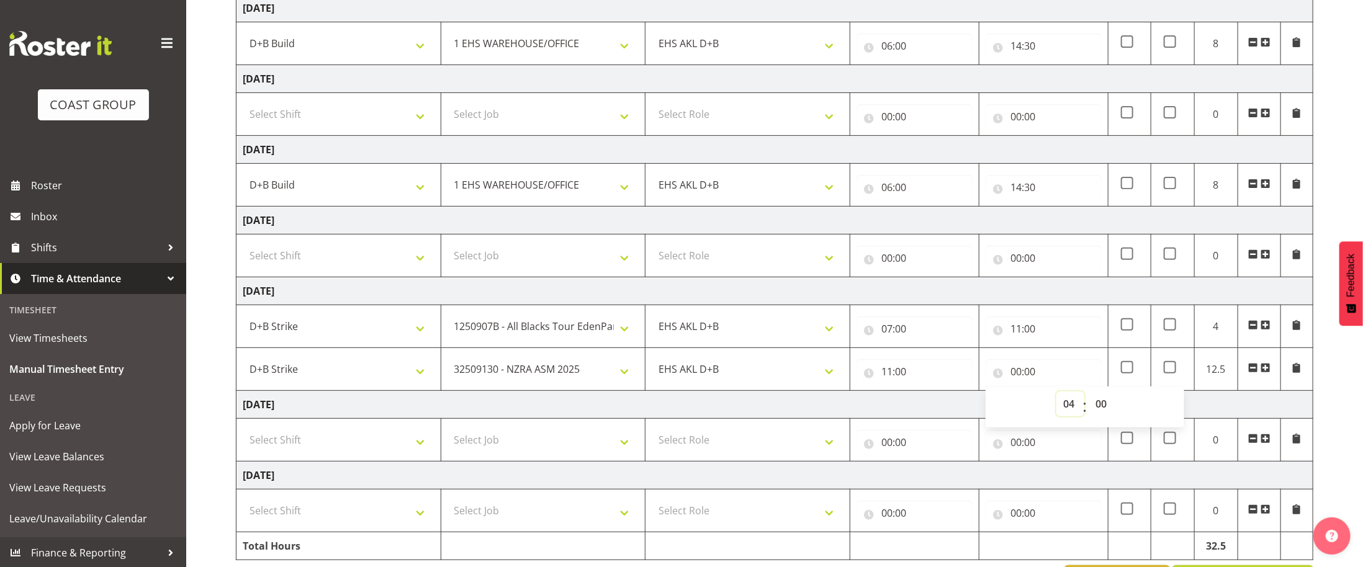
type input "04:00"
click at [1071, 415] on select "00 01 02 03 04 05 06 07 08 09 10 11 12 13 14 15 16 17 18 19 20 21 22 23" at bounding box center [1070, 404] width 28 height 25
select select "16"
click at [1056, 398] on select "00 01 02 03 04 05 06 07 08 09 10 11 12 13 14 15 16 17 18 19 20 21 22 23" at bounding box center [1070, 404] width 28 height 25
type input "16:00"
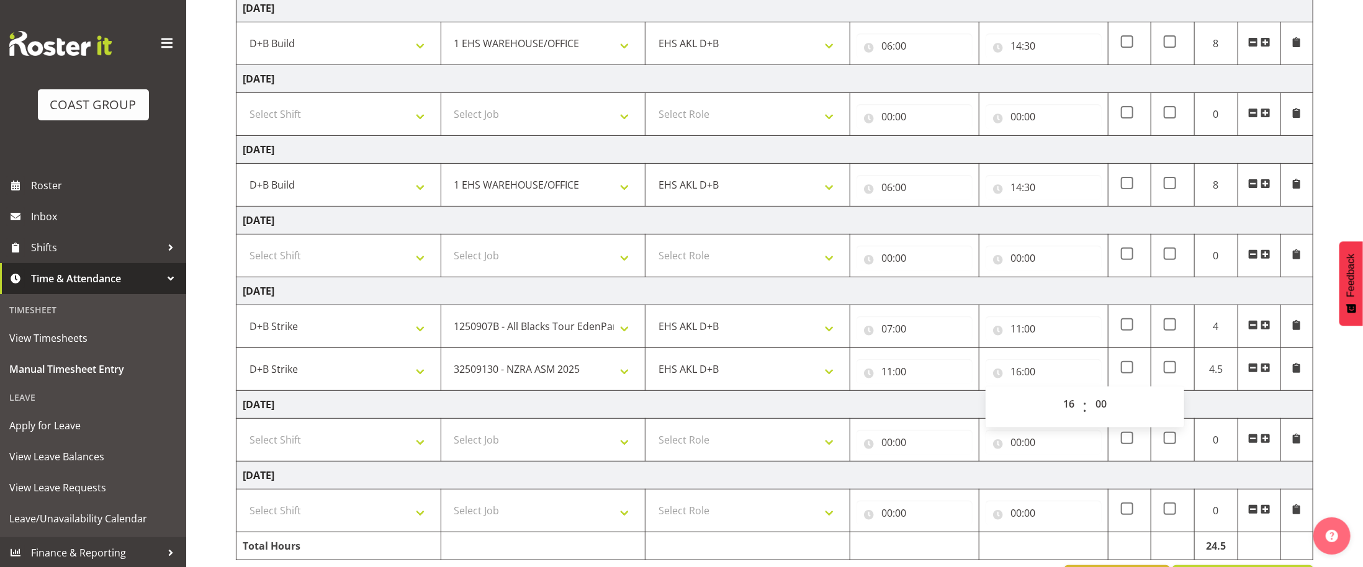
click at [1262, 370] on span at bounding box center [1265, 368] width 10 height 10
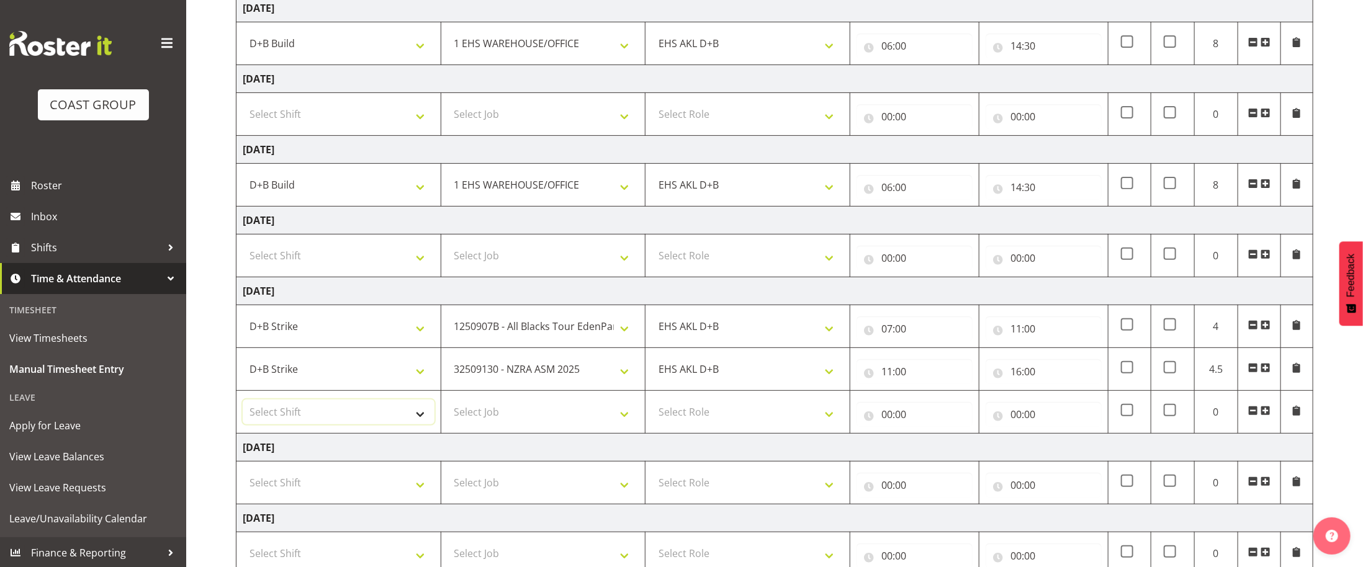
click at [317, 421] on select "Select Shift D+B @ [PERSON_NAME] D+B Build D+B Build NZACA D+B Build Tech Day […" at bounding box center [339, 412] width 192 height 25
select select "40079"
click at [243, 407] on select "Select Shift D+B @ [PERSON_NAME] D+B Build D+B Build NZACA D+B Build Tech Day […" at bounding box center [339, 412] width 192 height 25
click at [514, 415] on select "Select Job 1 Carlton Events 1 [PERSON_NAME][GEOGRAPHIC_DATA] 1 [PERSON_NAME][GE…" at bounding box center [543, 412] width 192 height 25
select select "9735"
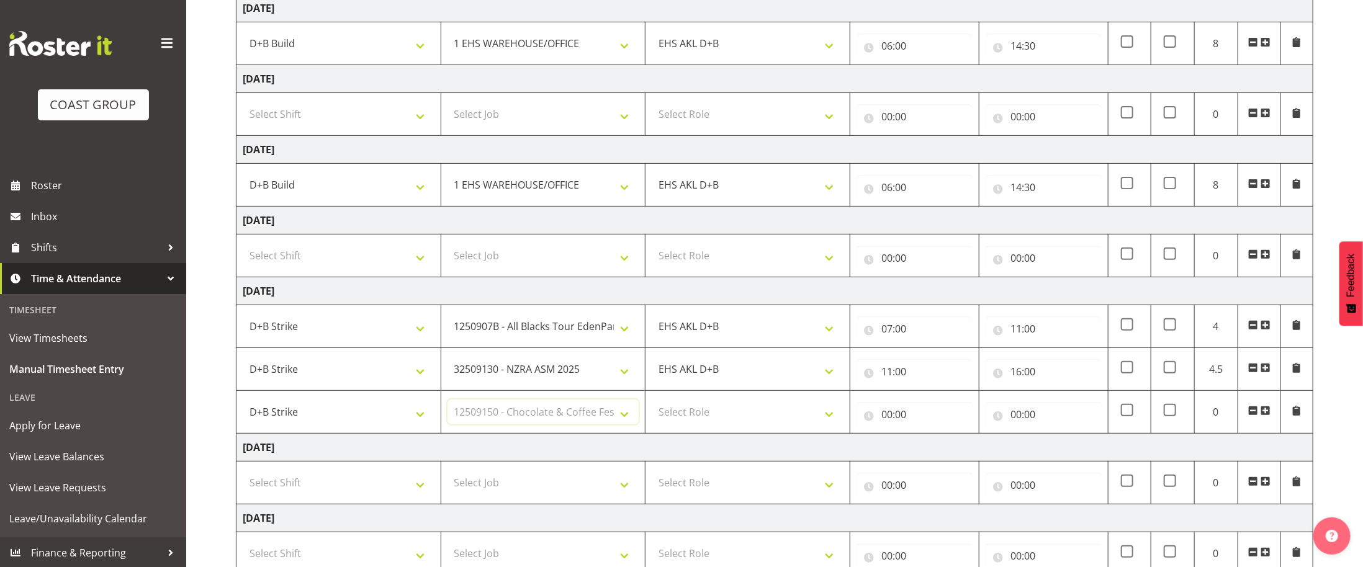
click at [447, 407] on select "Select Job 1 Carlton Events 1 [PERSON_NAME][GEOGRAPHIC_DATA] 1 [PERSON_NAME][GE…" at bounding box center [543, 412] width 192 height 25
click at [746, 421] on select "Select Role EHS AKL D+B" at bounding box center [748, 412] width 192 height 25
select select "194"
click at [652, 407] on select "Select Role EHS AKL D+B" at bounding box center [748, 412] width 192 height 25
click at [888, 421] on input "00:00" at bounding box center [914, 414] width 116 height 25
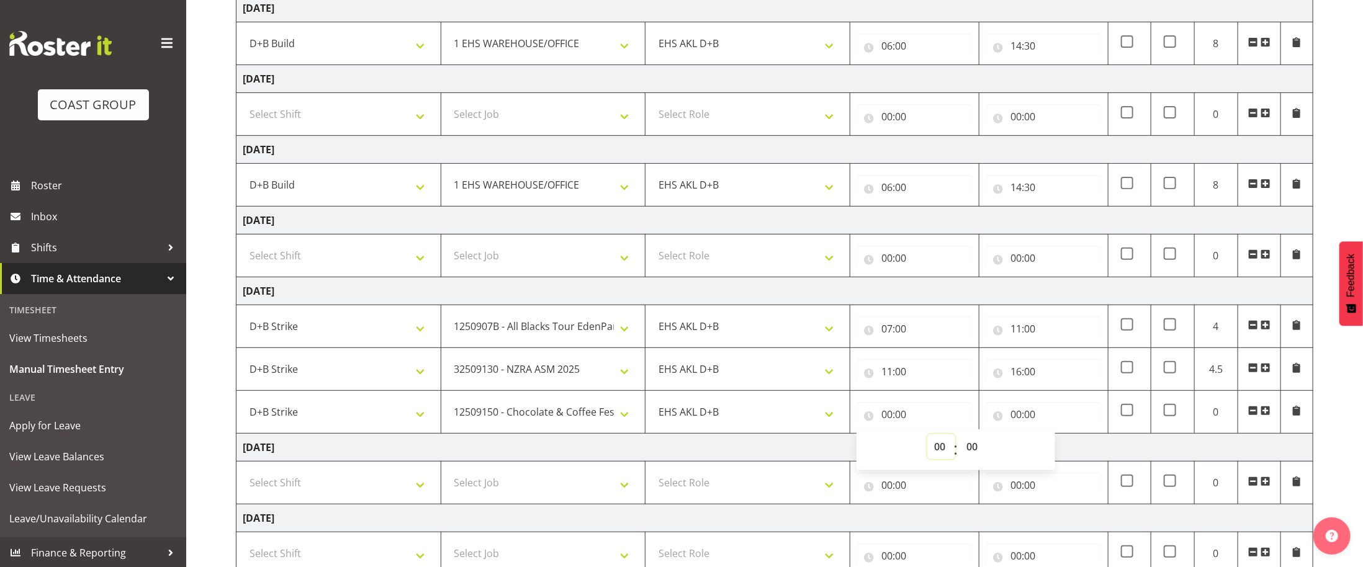
click at [947, 456] on select "00 01 02 03 04 05 06 07 08 09 10 11 12 13 14 15 16 17 18 19 20 21 22 23" at bounding box center [941, 446] width 28 height 25
select select "16"
click at [927, 441] on select "00 01 02 03 04 05 06 07 08 09 10 11 12 13 14 15 16 17 18 19 20 21 22 23" at bounding box center [941, 446] width 28 height 25
type input "16:00"
click at [1024, 421] on input "00:00" at bounding box center [1044, 414] width 116 height 25
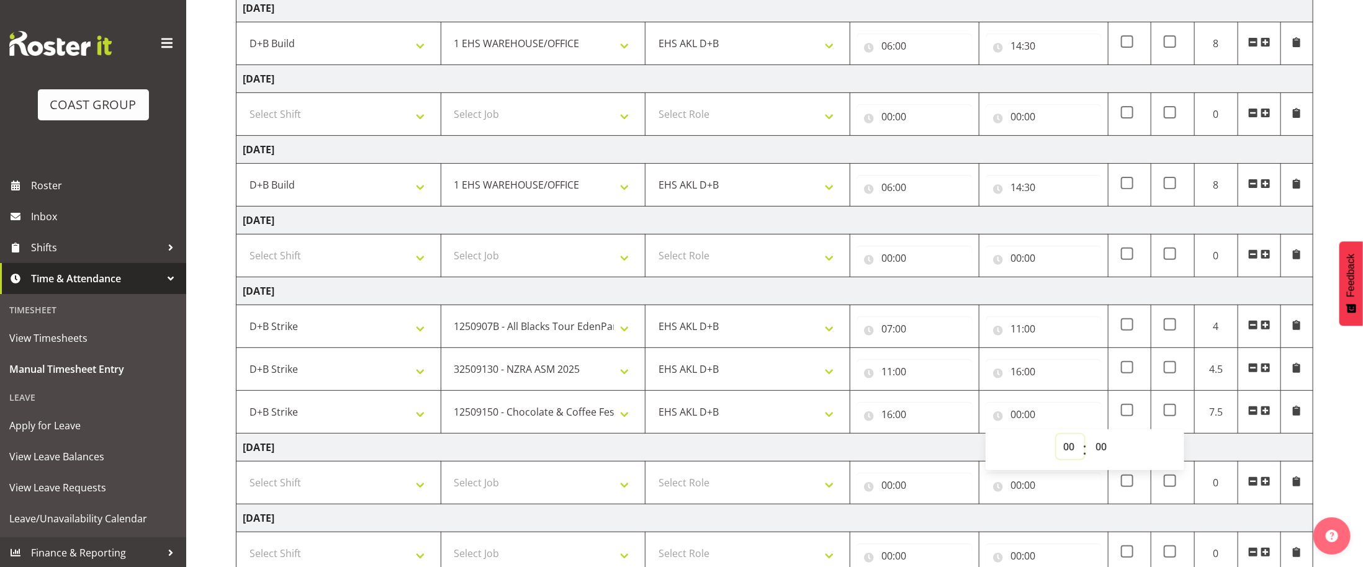
click at [1057, 443] on select "00 01 02 03 04 05 06 07 08 09 10 11 12 13 14 15 16 17 18 19 20 21 22 23" at bounding box center [1070, 446] width 28 height 25
select select "19"
click at [1056, 441] on select "00 01 02 03 04 05 06 07 08 09 10 11 12 13 14 15 16 17 18 19 20 21 22 23" at bounding box center [1070, 446] width 28 height 25
type input "19:00"
click at [1212, 454] on td "[DATE]" at bounding box center [774, 448] width 1077 height 28
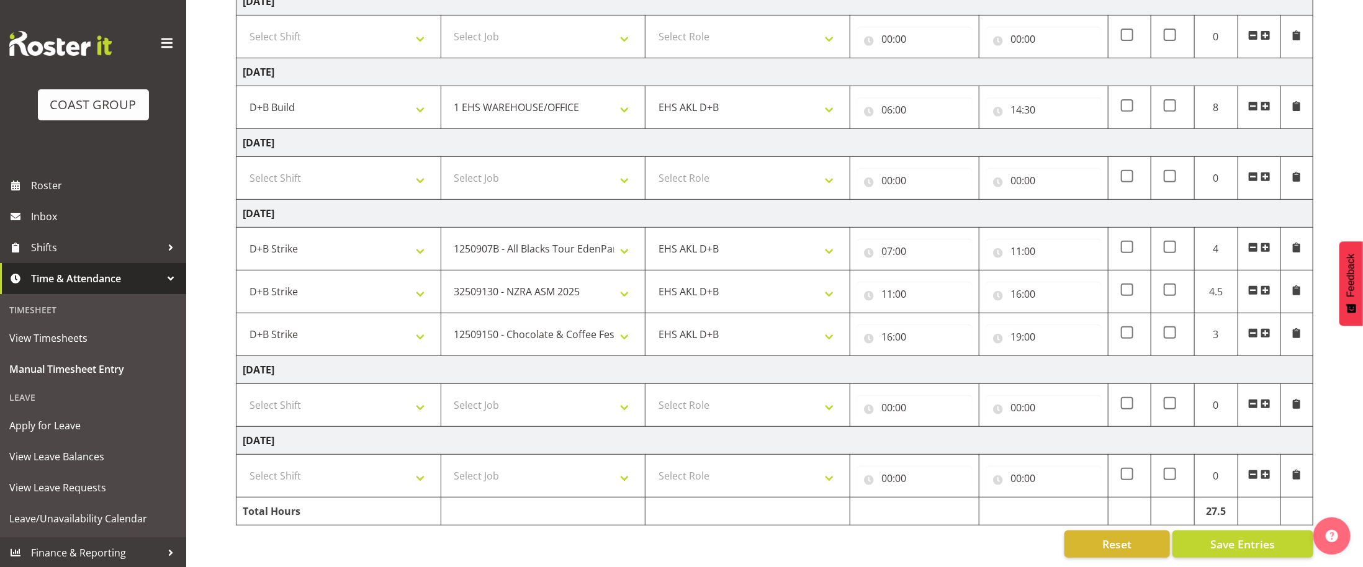
scroll to position [288, 0]
click at [1205, 544] on button "Save Entries" at bounding box center [1242, 544] width 141 height 27
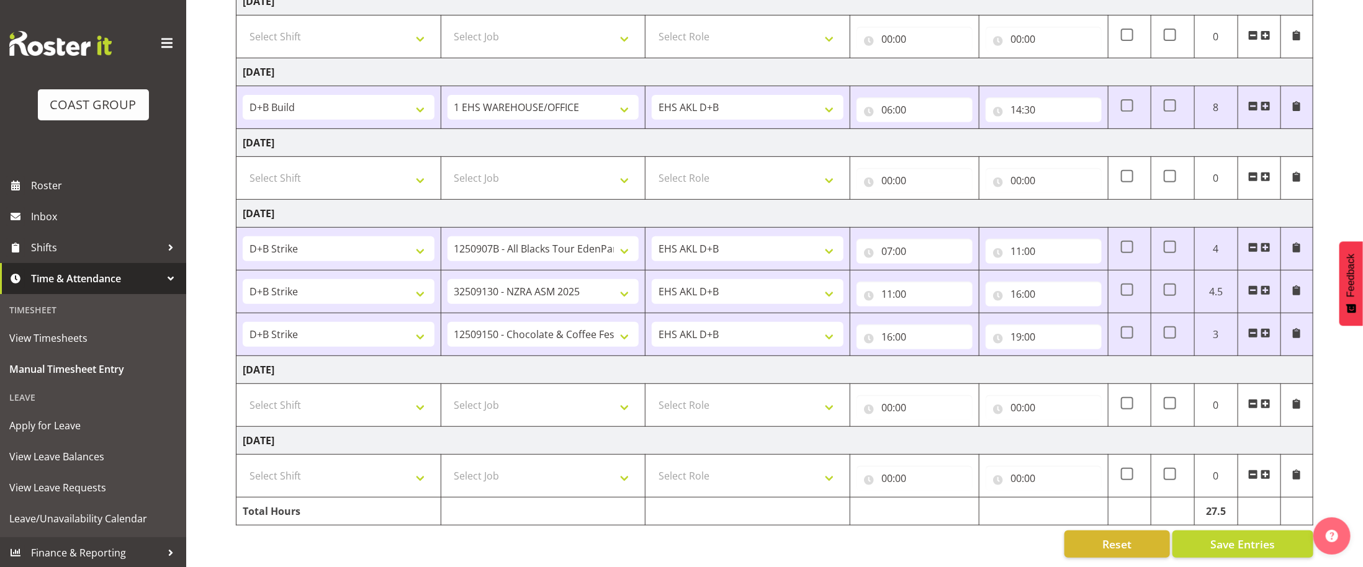
click at [1059, 366] on td "[DATE]" at bounding box center [774, 370] width 1077 height 28
click at [1274, 544] on span "Save Entries" at bounding box center [1242, 544] width 65 height 16
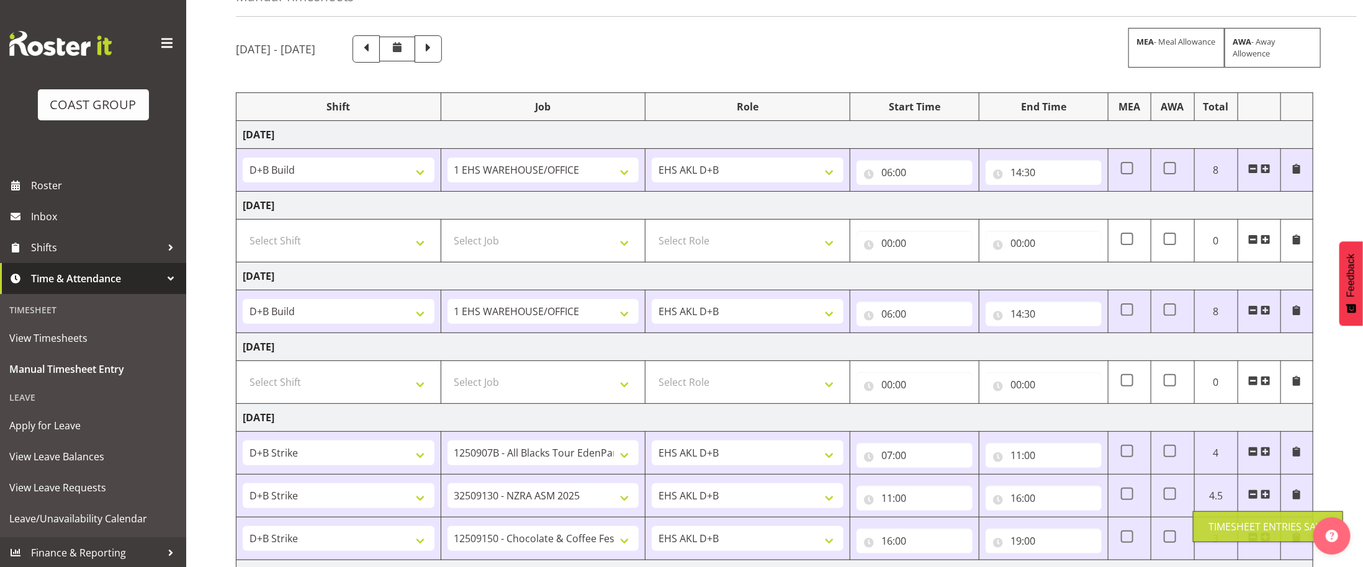
scroll to position [0, 0]
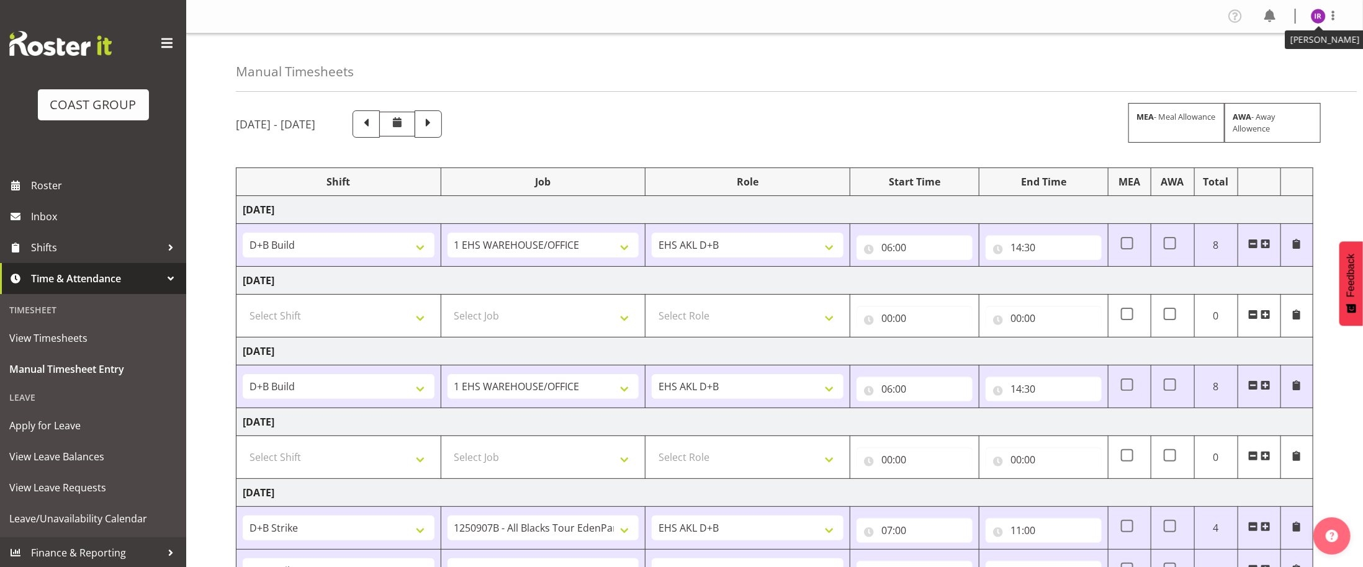
click at [1323, 16] on img at bounding box center [1318, 16] width 15 height 15
click at [1303, 61] on link "Log Out" at bounding box center [1280, 65] width 119 height 22
